Goal: Check status

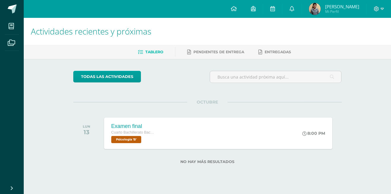
click at [342, 4] on span "[PERSON_NAME]" at bounding box center [343, 7] width 34 height 6
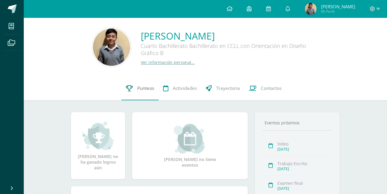
click at [140, 91] on span "Punteos" at bounding box center [145, 88] width 17 height 6
